Goal: Task Accomplishment & Management: Use online tool/utility

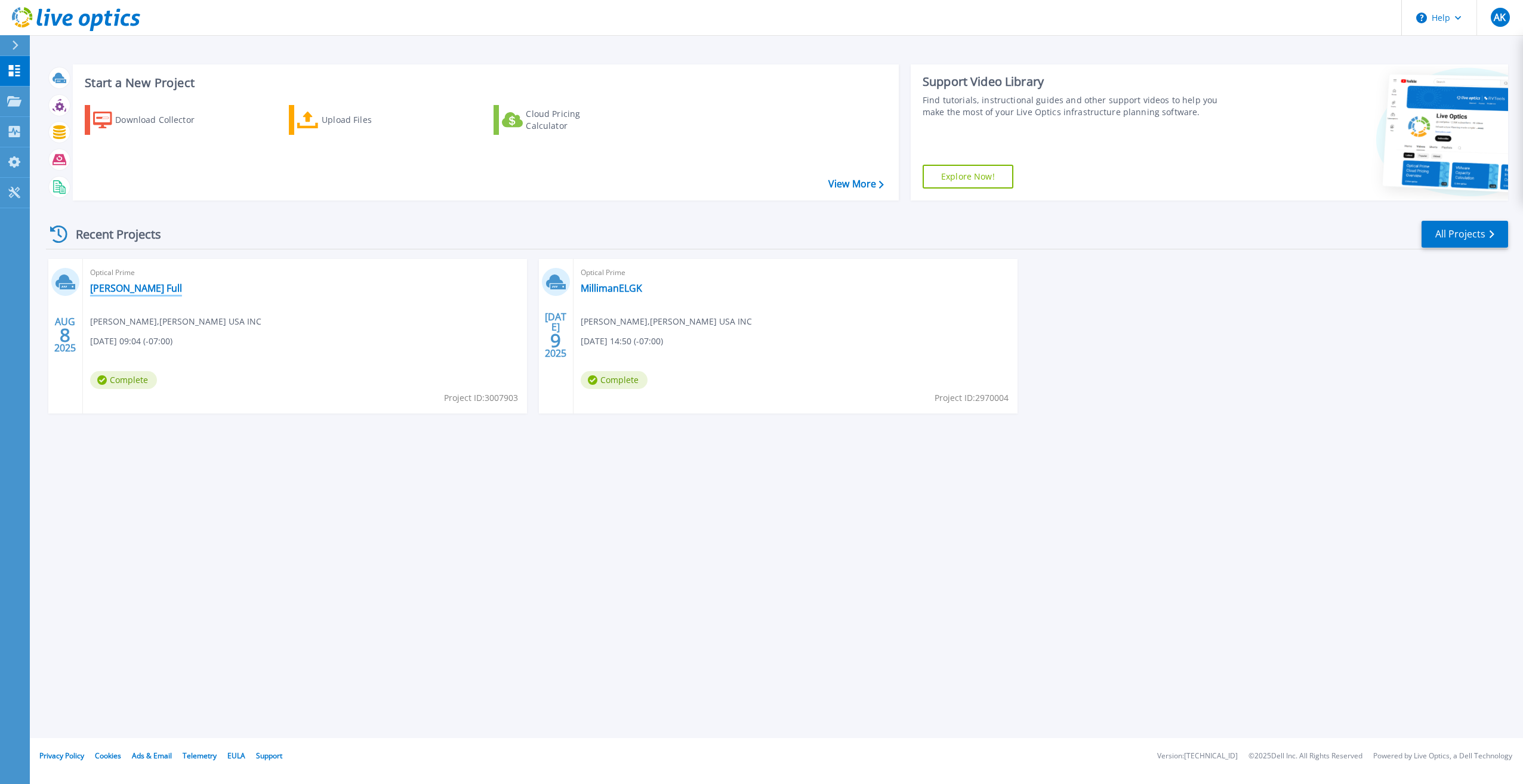
click at [136, 289] on link "[PERSON_NAME] Full" at bounding box center [136, 289] width 92 height 12
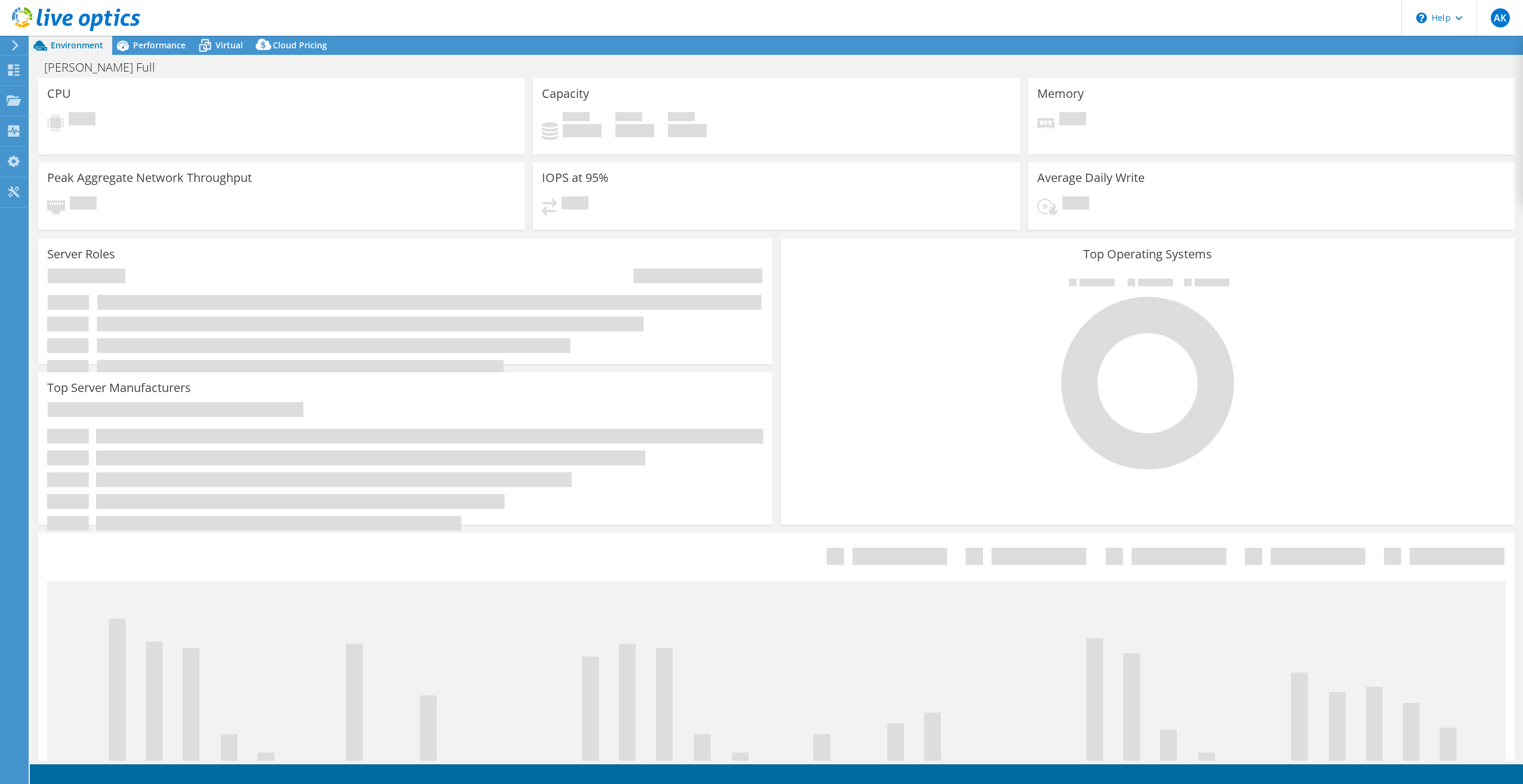
select select "USD"
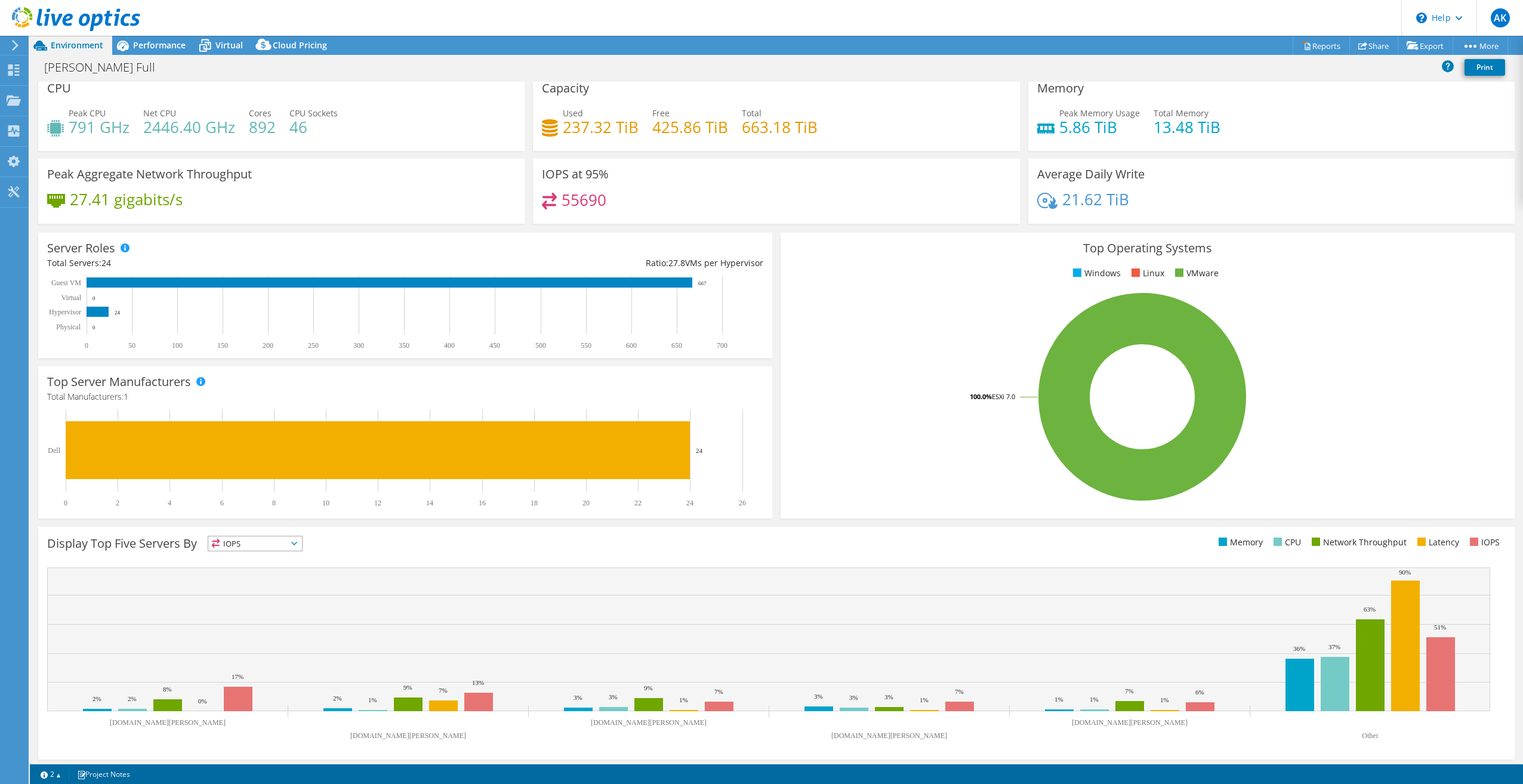
scroll to position [12, 0]
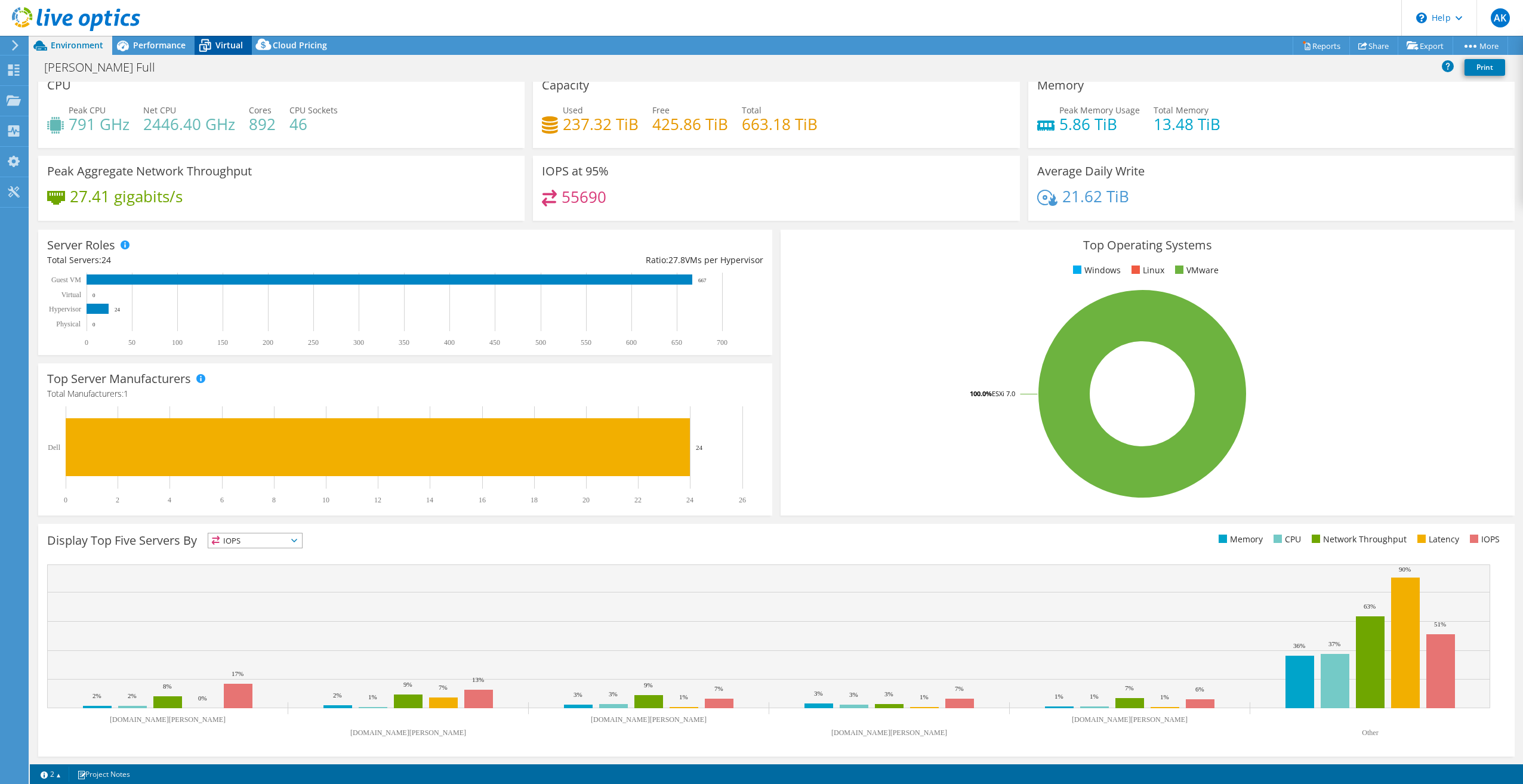
click at [237, 38] on div "Virtual" at bounding box center [223, 45] width 57 height 19
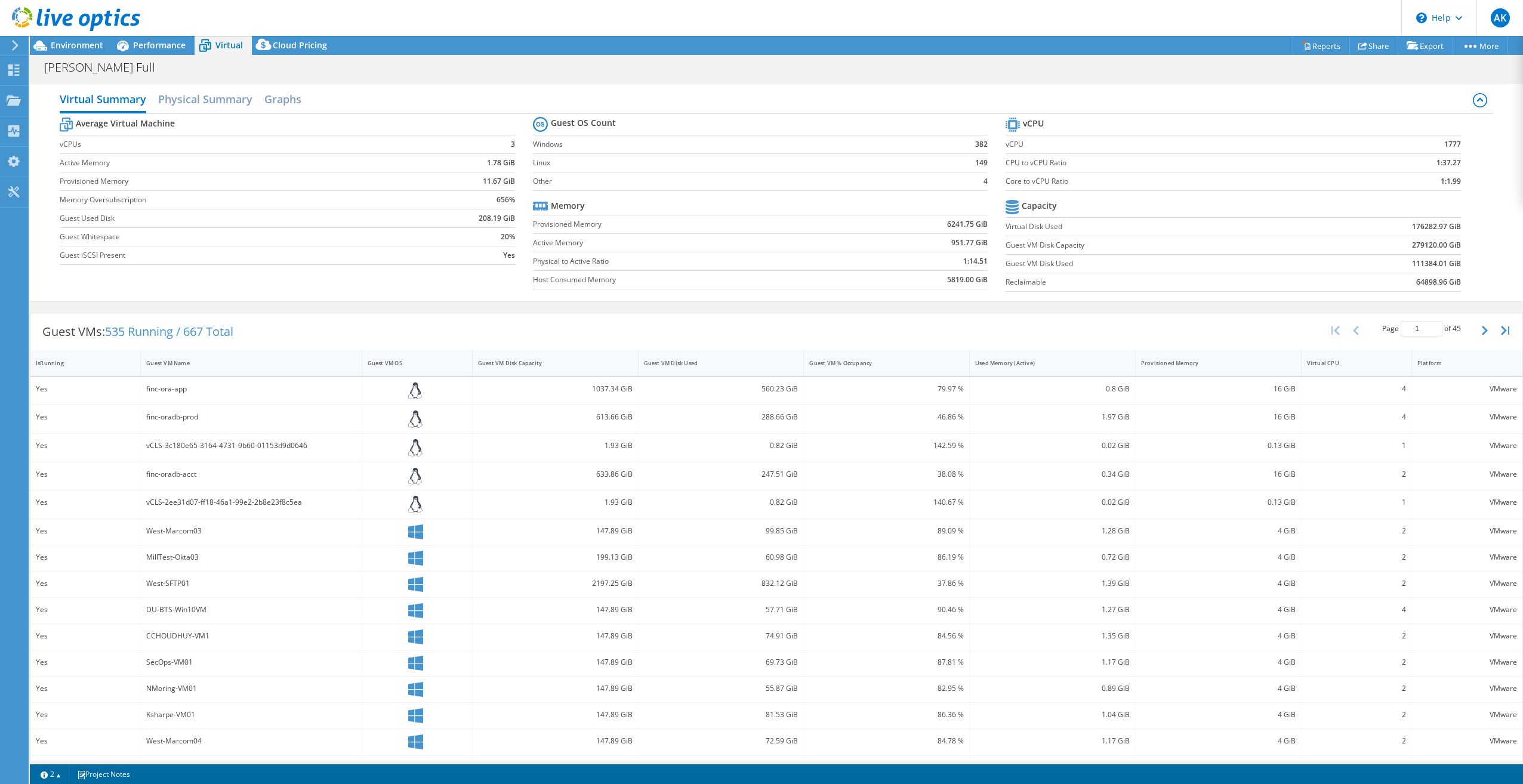
click at [540, 163] on label "Linux" at bounding box center [730, 163] width 396 height 12
click at [390, 359] on div "Guest VM OS" at bounding box center [410, 363] width 85 height 8
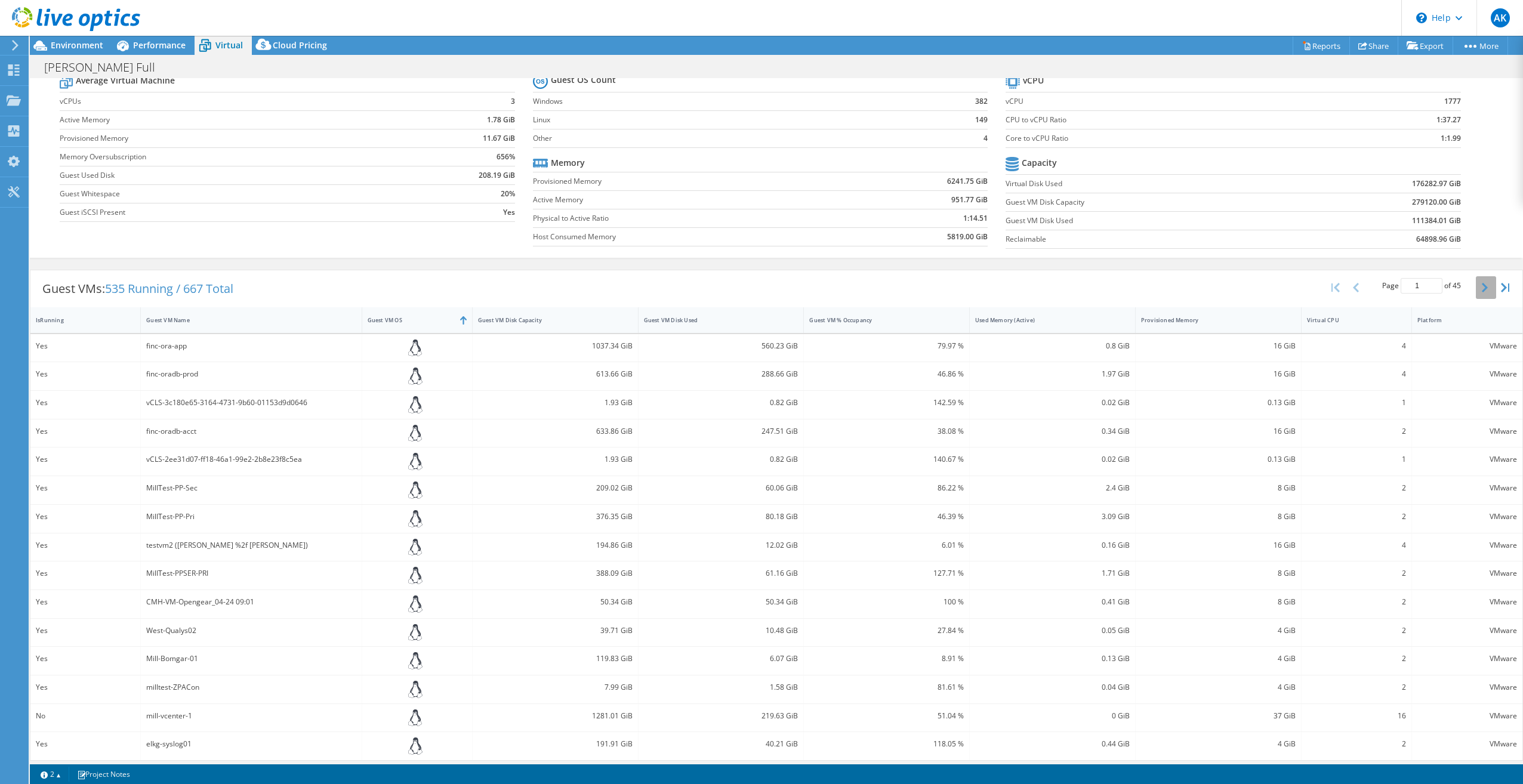
click at [1476, 286] on button "button" at bounding box center [1486, 288] width 21 height 23
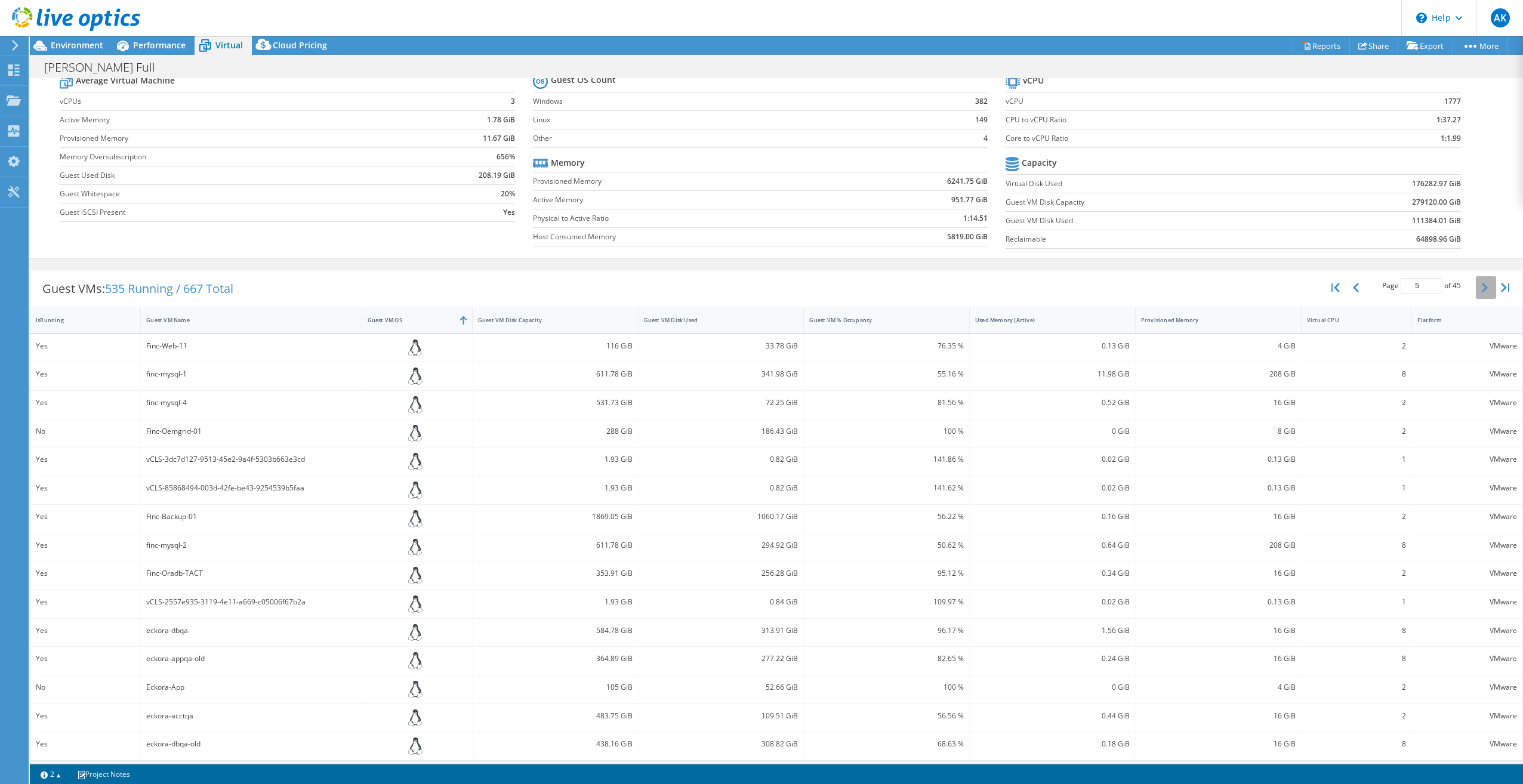
type input "6"
click at [51, 777] on link "2" at bounding box center [51, 774] width 37 height 15
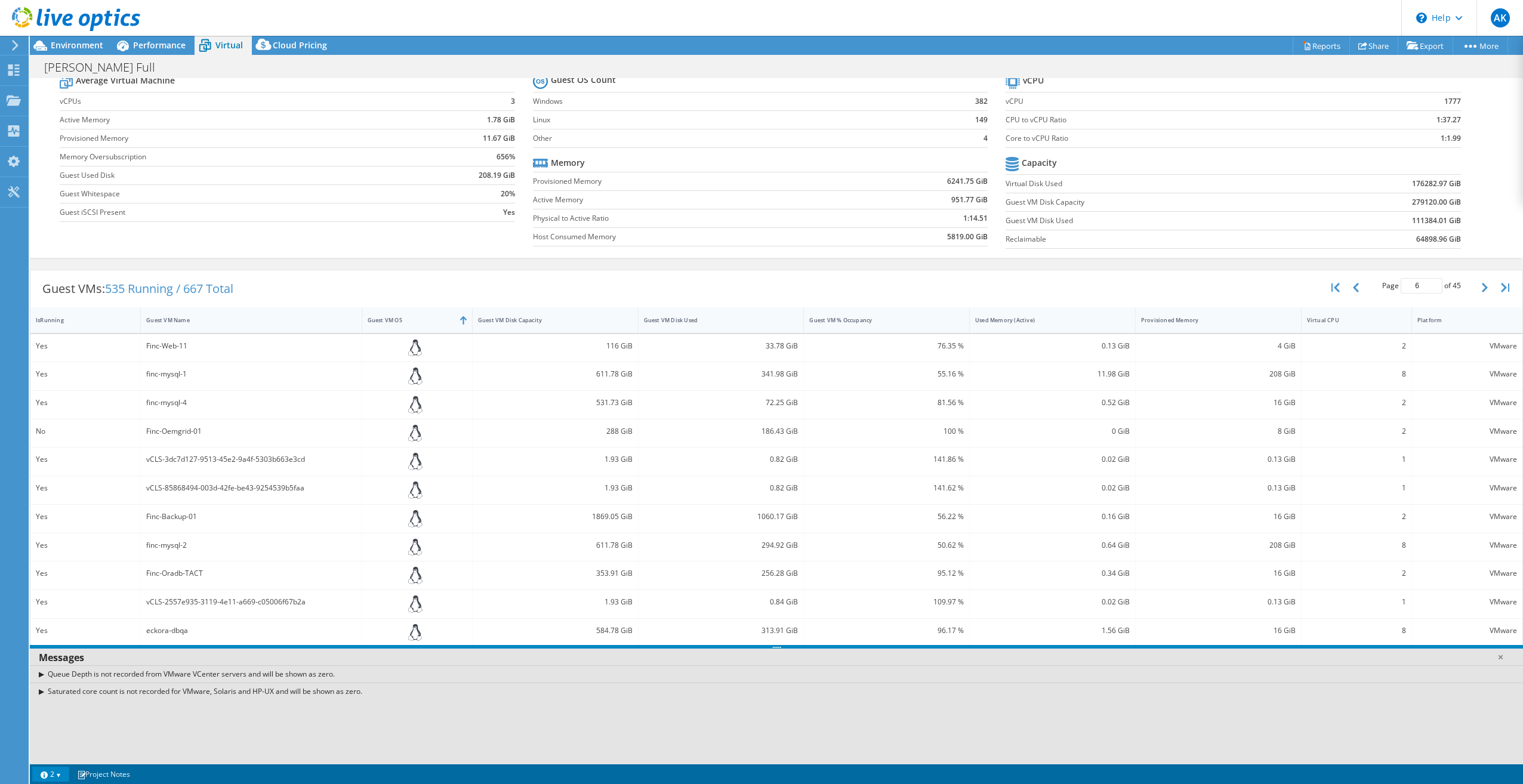
click at [51, 777] on link "2" at bounding box center [51, 774] width 37 height 15
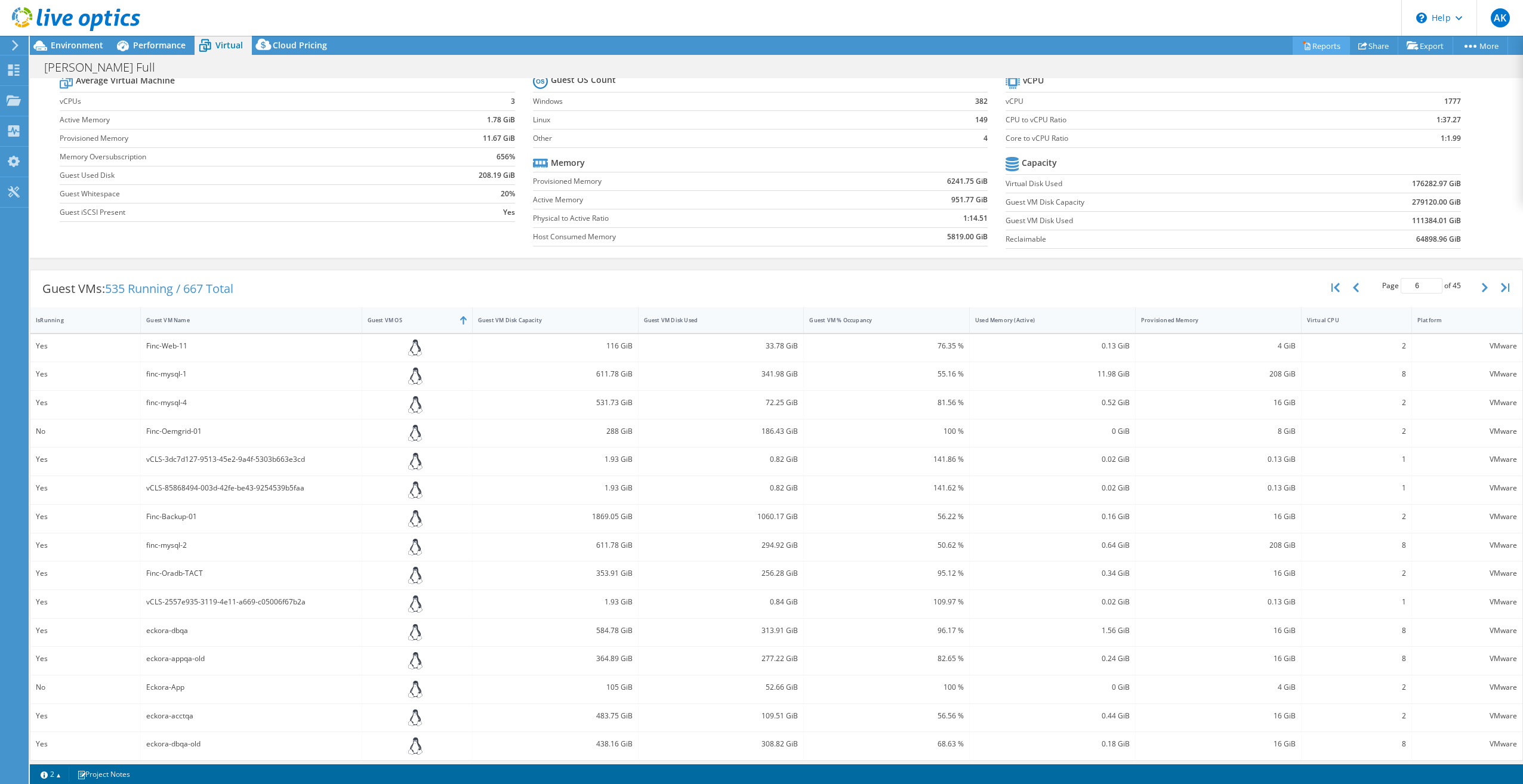
click at [1309, 45] on link "Reports" at bounding box center [1321, 46] width 57 height 18
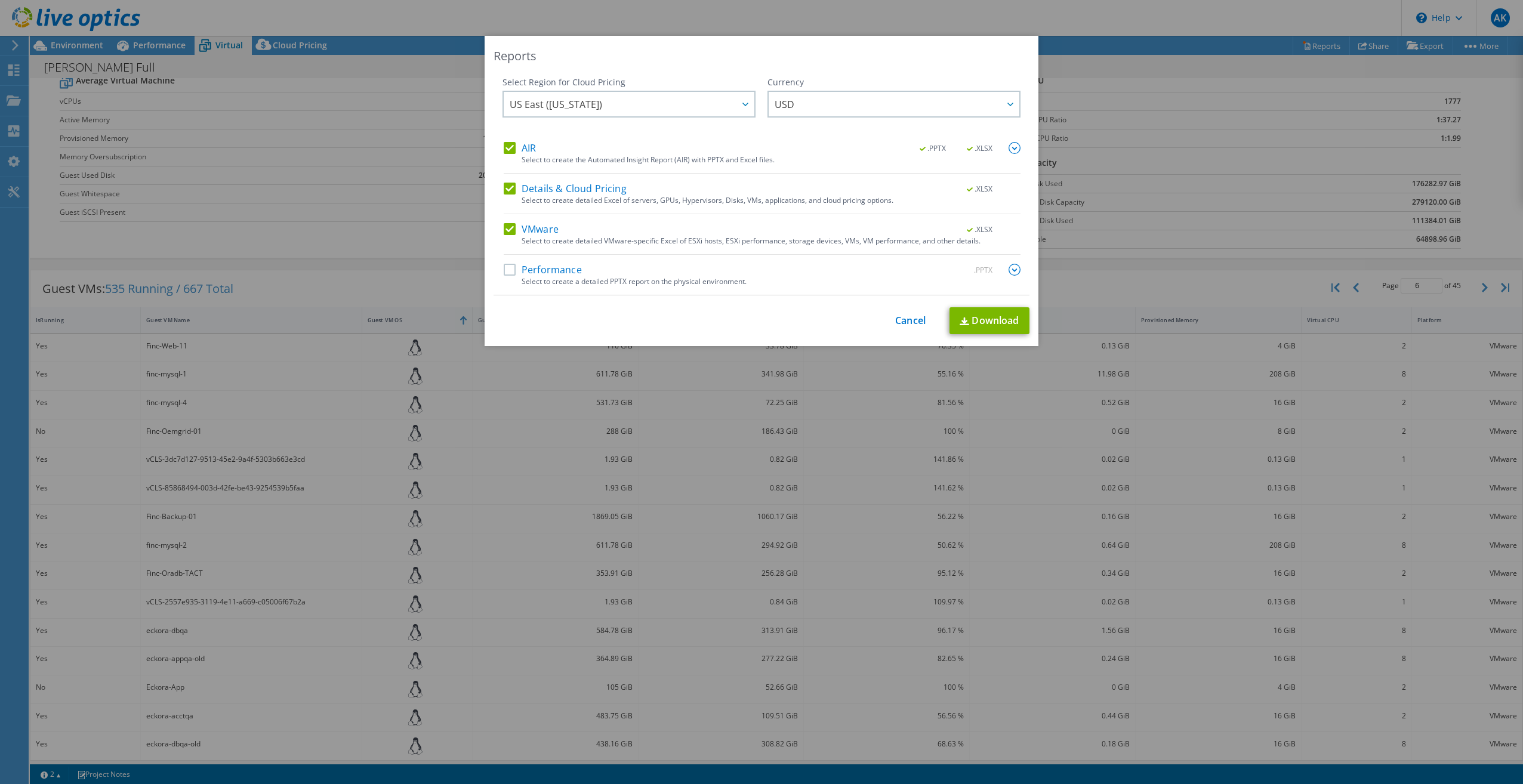
click at [917, 310] on div "This process may take a while, please wait... Cancel Download" at bounding box center [762, 320] width 536 height 27
click at [914, 318] on link "Cancel" at bounding box center [910, 321] width 31 height 11
